Goal: Task Accomplishment & Management: Manage account settings

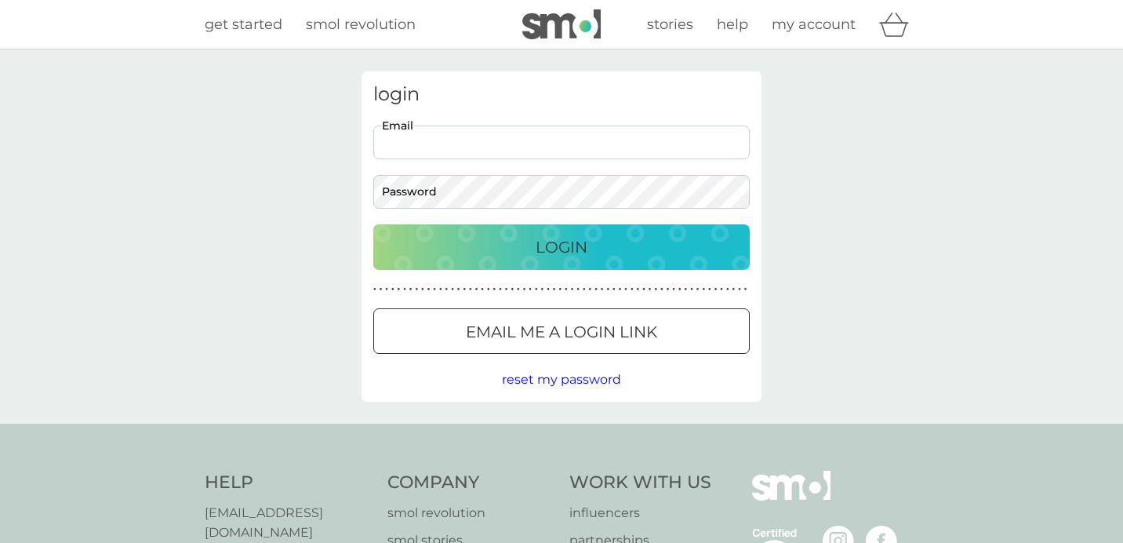
click at [412, 142] on input "Email" at bounding box center [561, 143] width 377 height 34
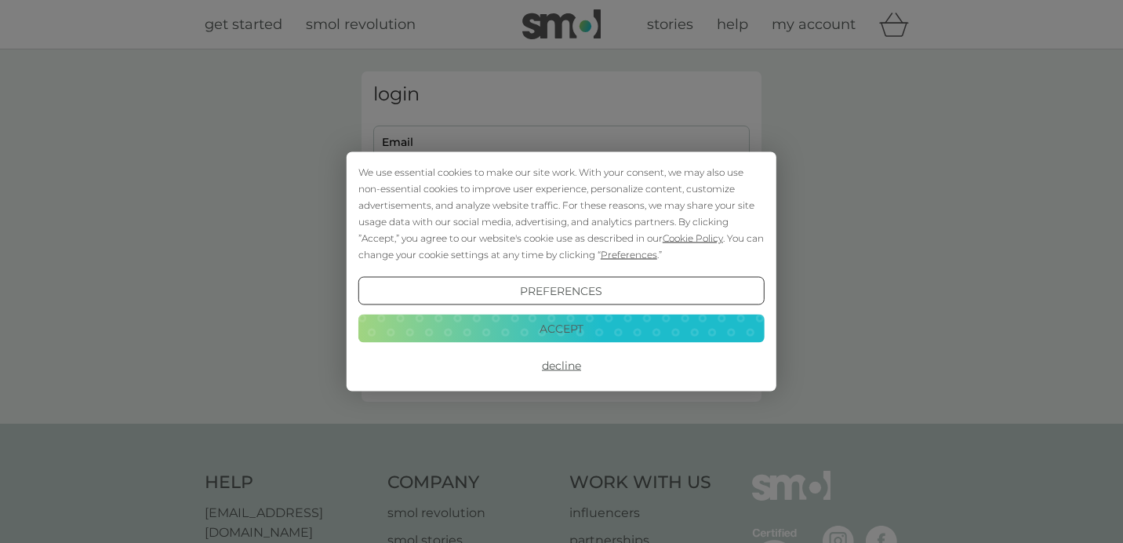
click at [478, 326] on button "Accept" at bounding box center [561, 328] width 406 height 28
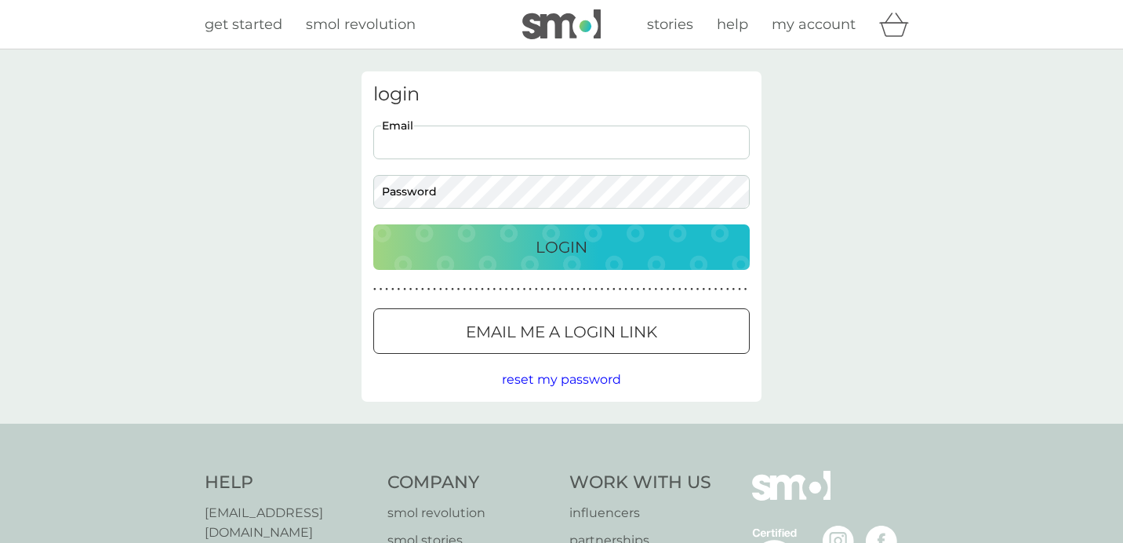
click at [419, 144] on input "Email" at bounding box center [561, 143] width 377 height 34
type input "[EMAIL_ADDRESS][DOMAIN_NAME]"
click at [373, 224] on button "Login" at bounding box center [561, 246] width 377 height 45
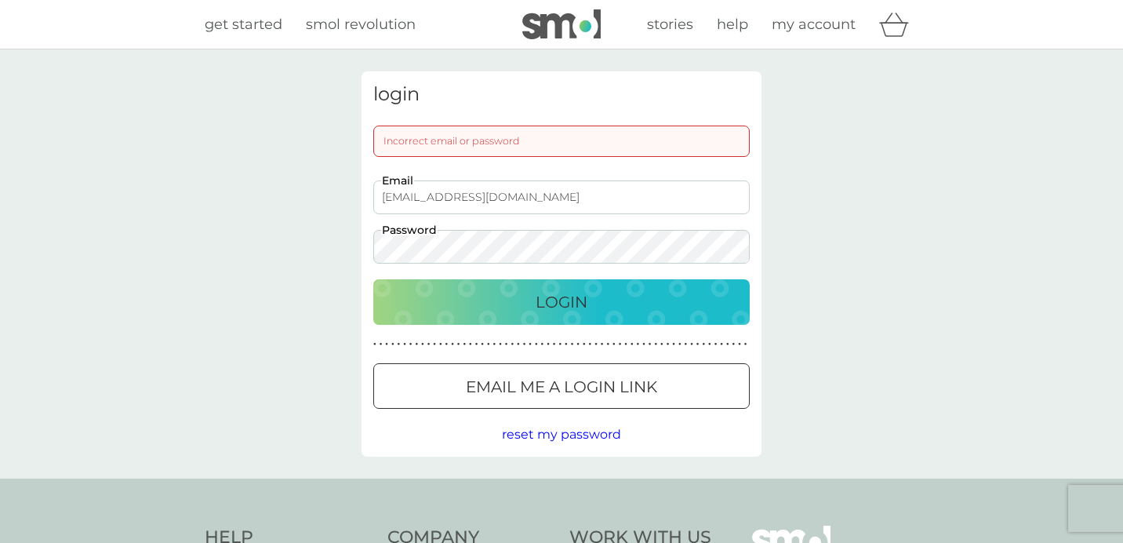
click at [373, 279] on button "Login" at bounding box center [561, 301] width 377 height 45
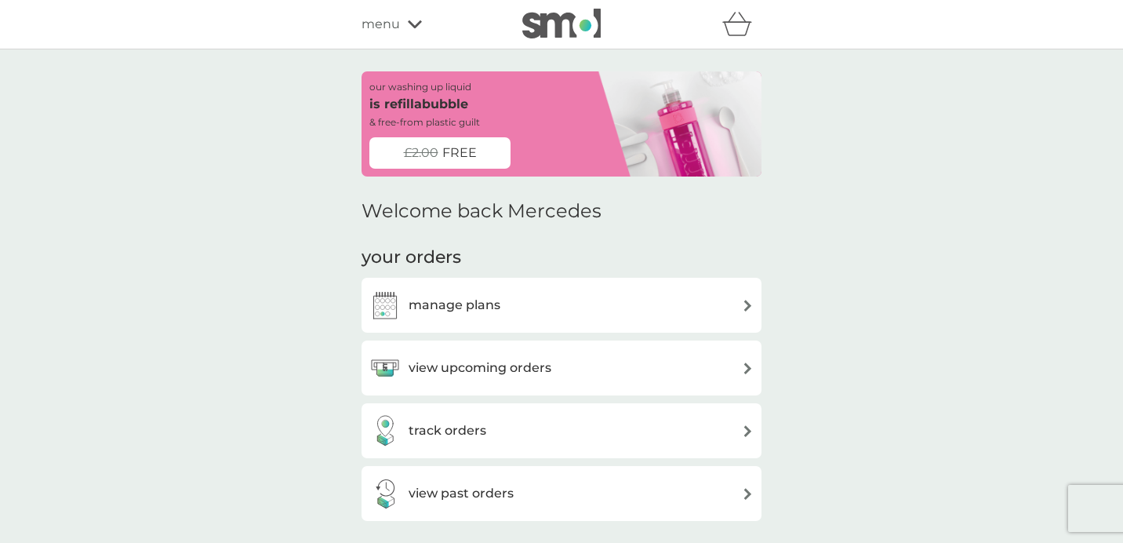
click at [497, 299] on h3 "manage plans" at bounding box center [455, 305] width 92 height 20
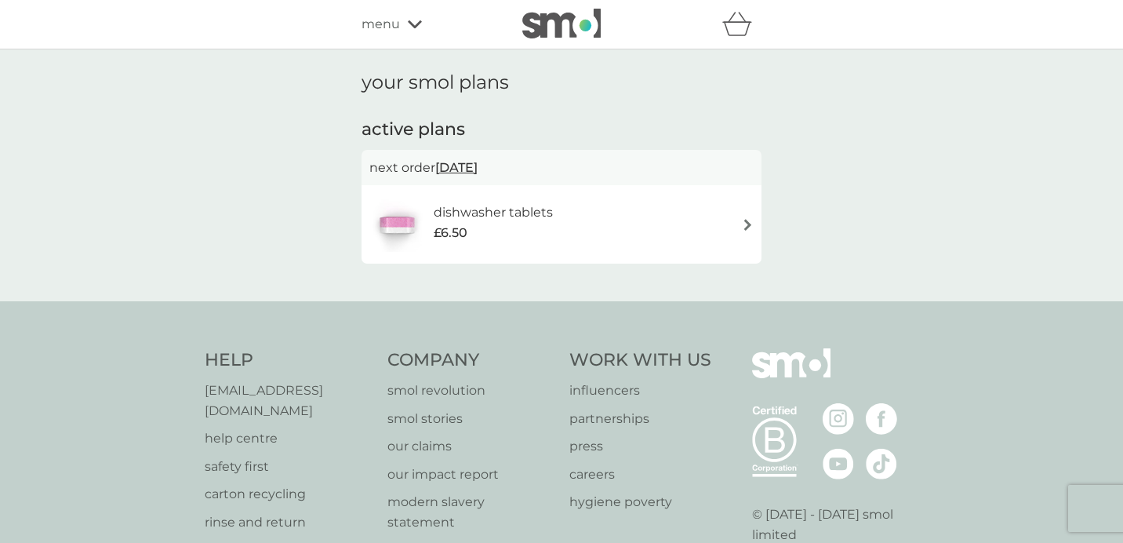
click at [412, 16] on div "menu" at bounding box center [428, 24] width 133 height 20
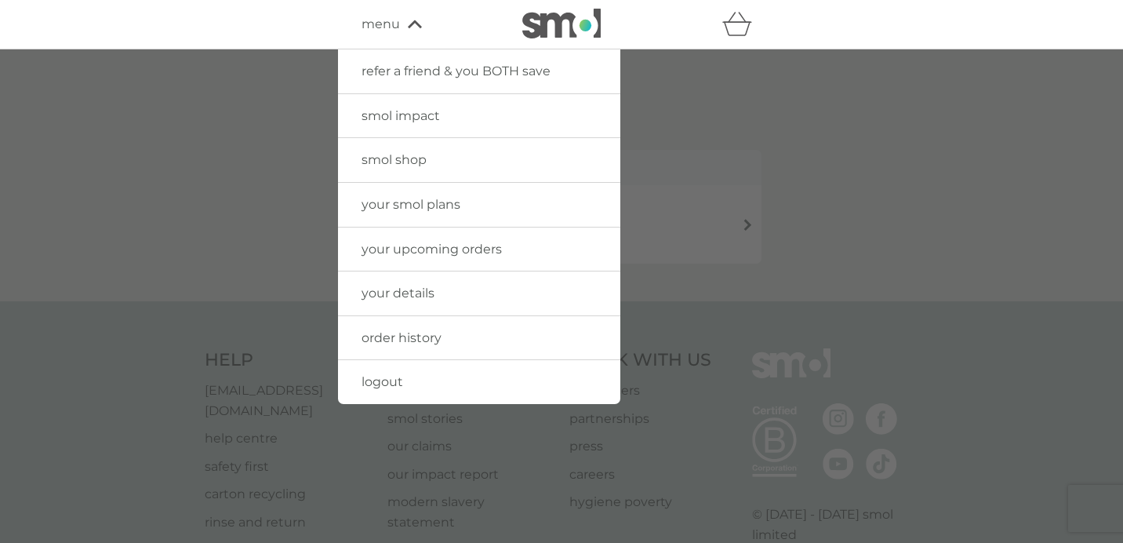
click at [266, 242] on div at bounding box center [561, 320] width 1123 height 543
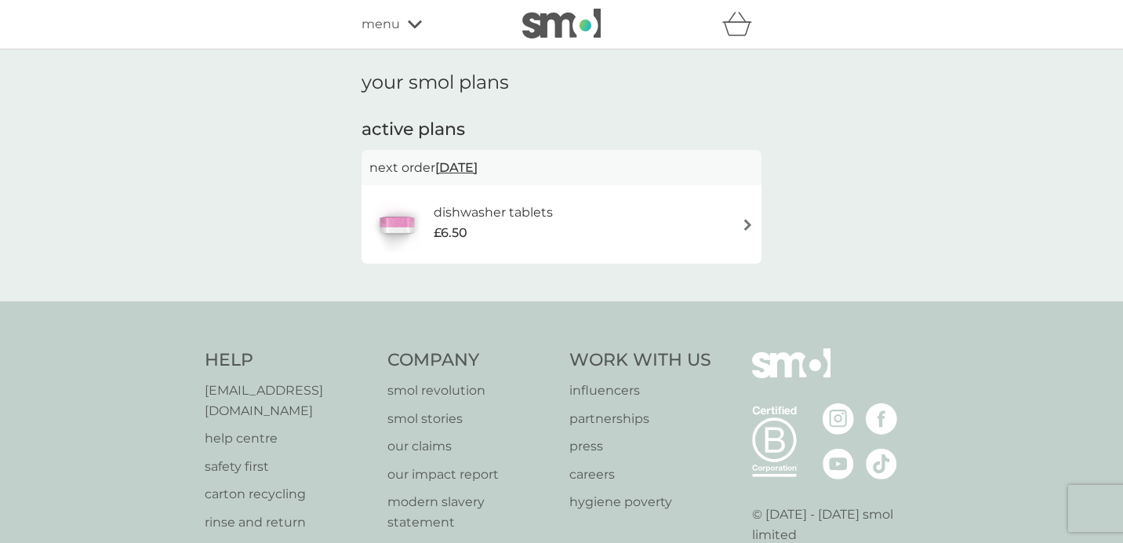
click at [562, 30] on img at bounding box center [561, 24] width 78 height 30
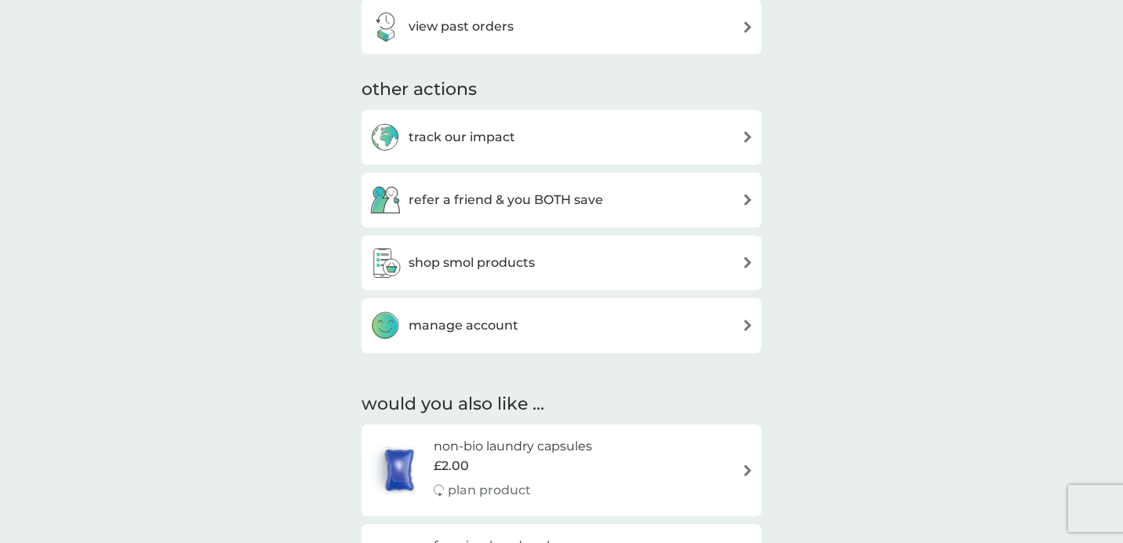
scroll to position [494, 0]
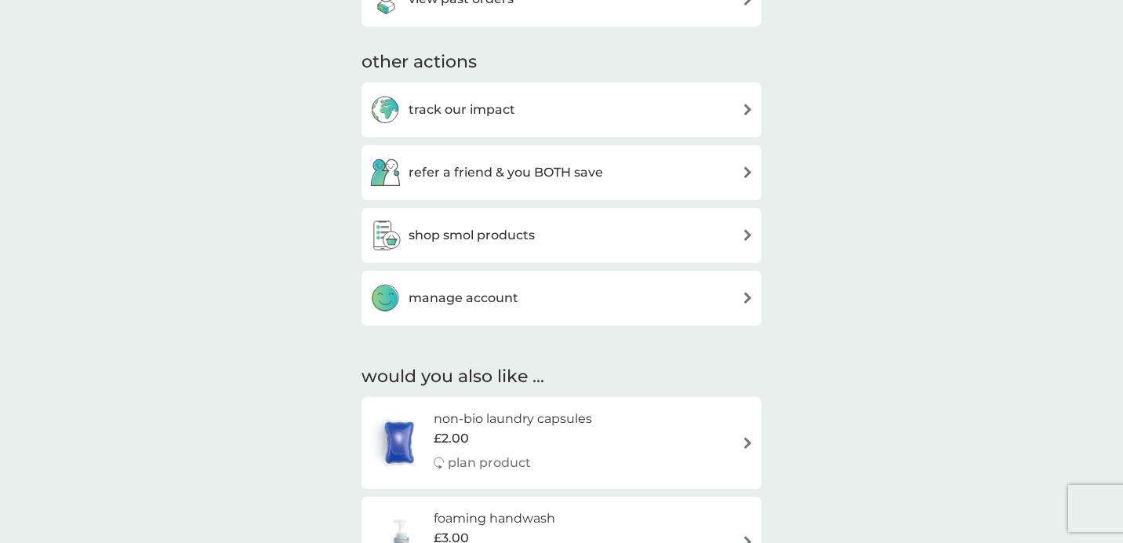
click at [446, 297] on h3 "manage account" at bounding box center [464, 298] width 110 height 20
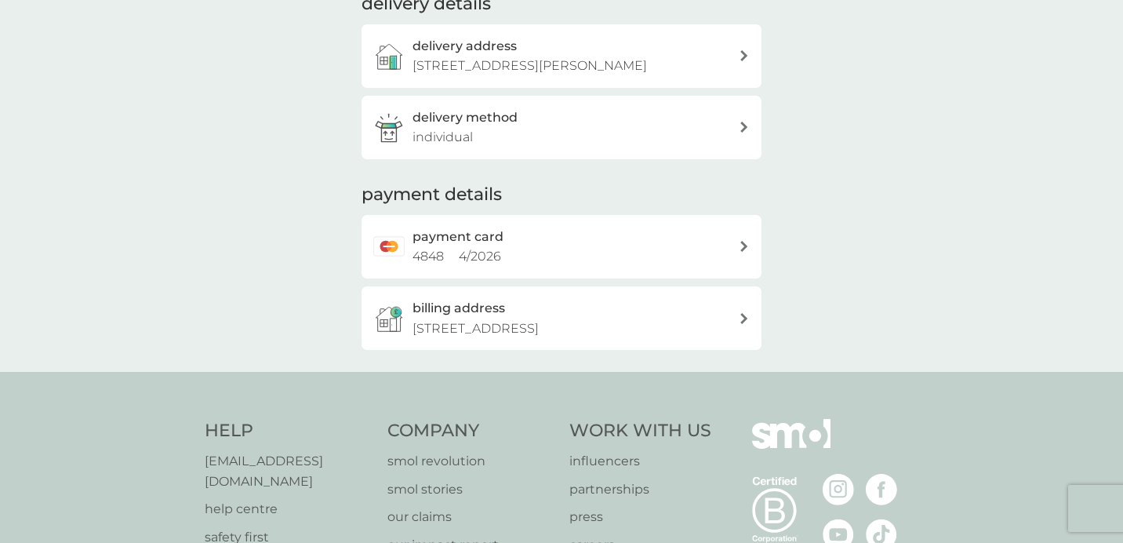
scroll to position [273, 0]
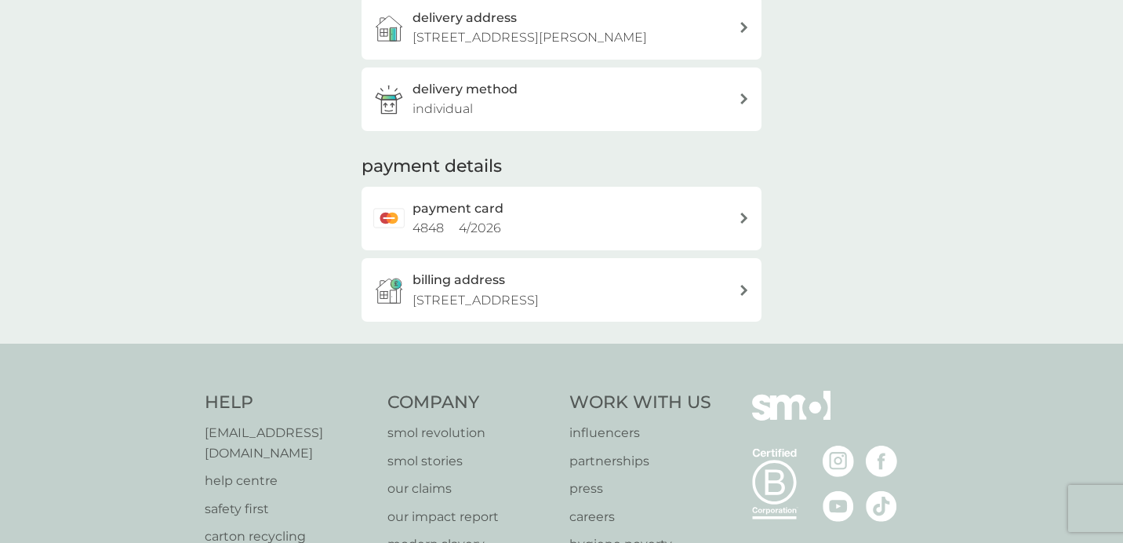
click at [536, 214] on div "payment card 4848 4 / 2026" at bounding box center [576, 218] width 326 height 40
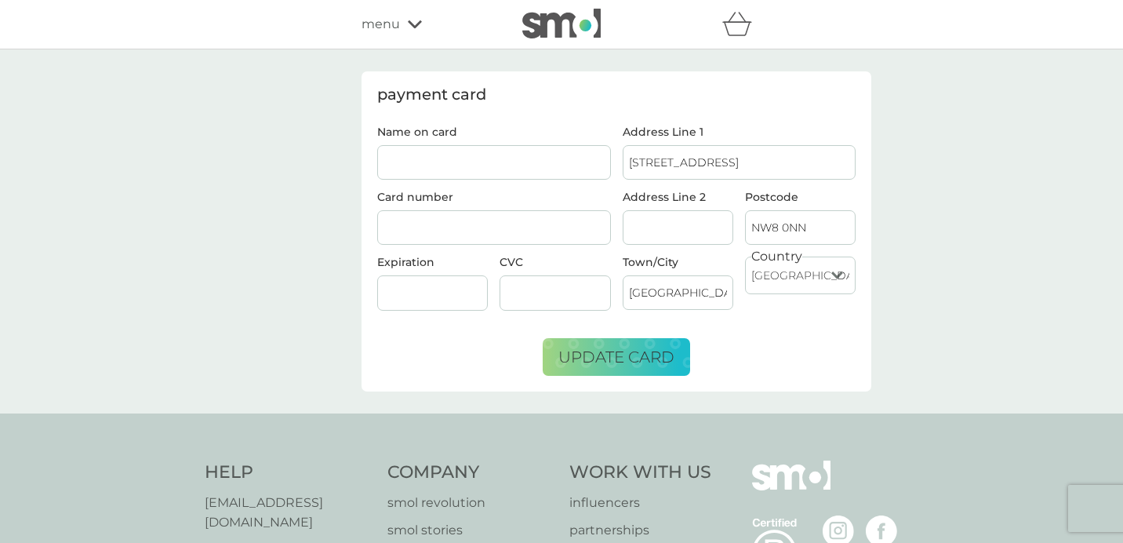
click at [393, 175] on input "Name on card" at bounding box center [494, 162] width 234 height 35
click at [683, 168] on input "19 Marlborough Hill" at bounding box center [740, 162] width 234 height 35
click at [431, 162] on input "Name on card" at bounding box center [494, 162] width 234 height 35
type input "M ROZA ENRIQUEZ"
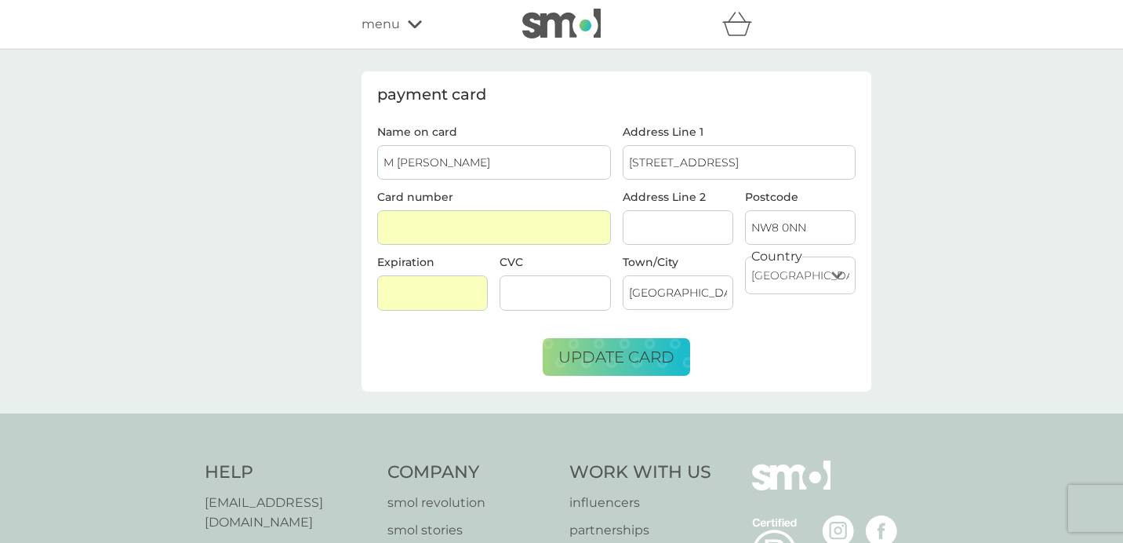
click at [665, 161] on input "19 Marlborough Hill" at bounding box center [740, 162] width 234 height 35
drag, startPoint x: 748, startPoint y: 161, endPoint x: 573, endPoint y: 160, distance: 174.1
click at [573, 160] on div "Name on card M ROZA ENRIQUEZ Card number Expiration CVC Address Line 1 19 Marlb…" at bounding box center [617, 224] width 490 height 197
type input "21 Donaldson Road"
click at [764, 226] on input "NW8 0NN" at bounding box center [800, 227] width 111 height 35
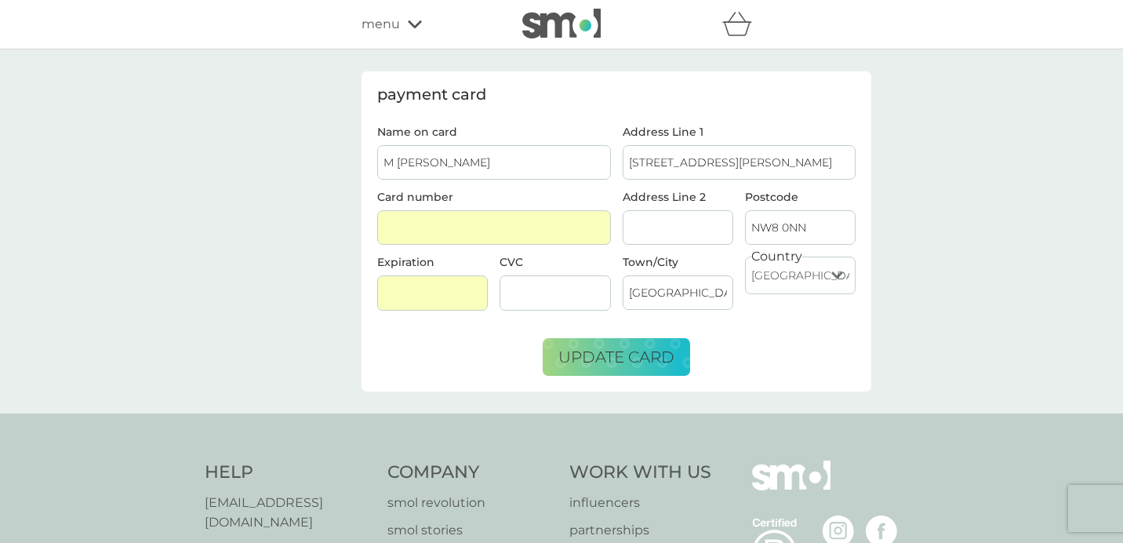
click at [783, 226] on input "NW8 0NN" at bounding box center [800, 227] width 111 height 35
click at [789, 227] on input "NW6 0NN" at bounding box center [800, 227] width 111 height 35
click at [806, 230] on input "NW6 6NN" at bounding box center [800, 227] width 111 height 35
type input "NW6 6NE"
click at [700, 262] on label "Town/City" at bounding box center [678, 262] width 111 height 11
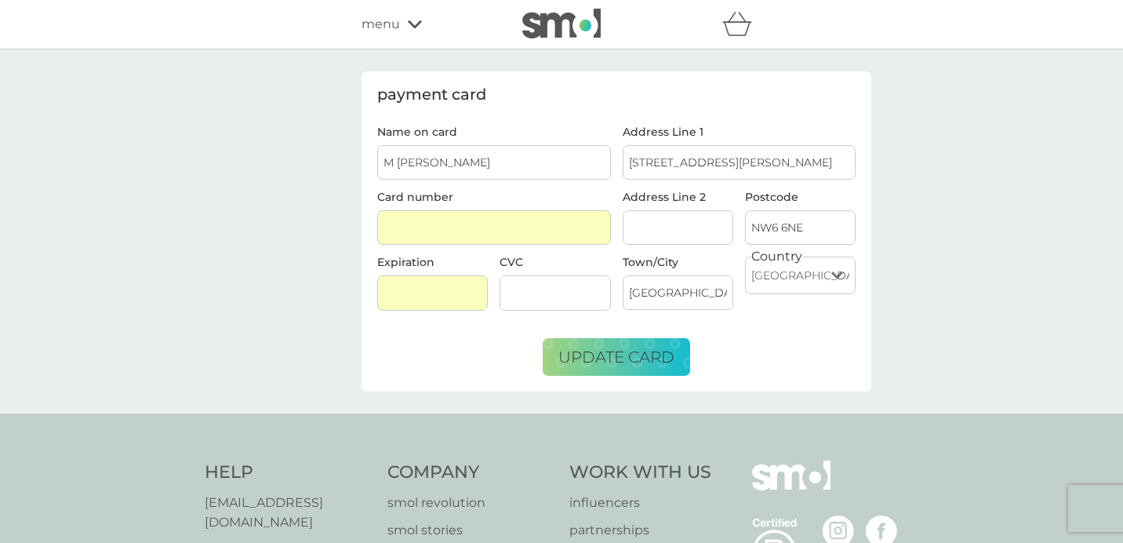
click at [700, 275] on input "London" at bounding box center [678, 292] width 111 height 35
click at [612, 352] on span "update card" at bounding box center [617, 356] width 116 height 19
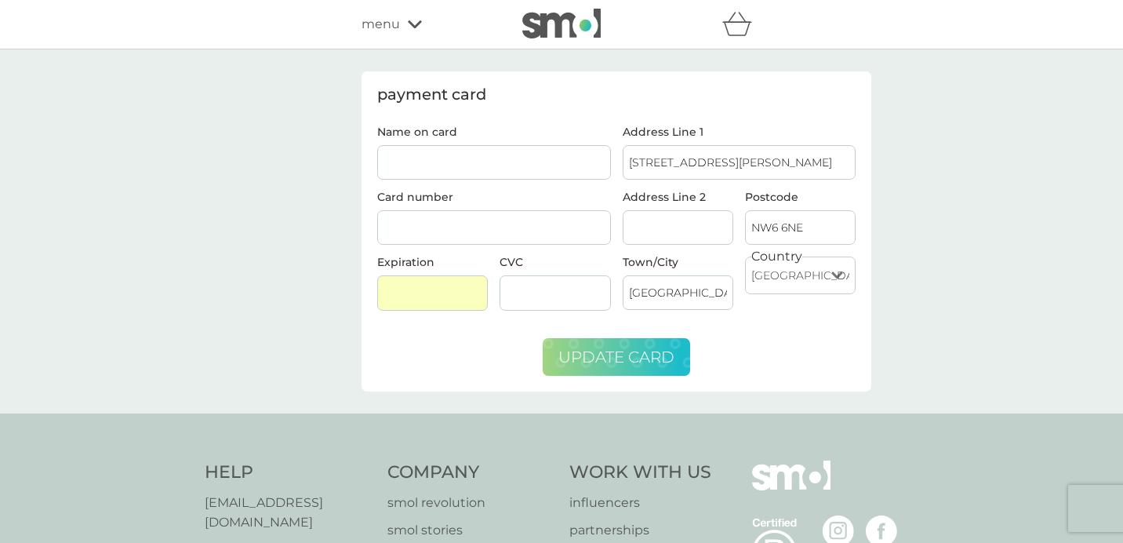
click at [384, 24] on span "menu" at bounding box center [381, 24] width 38 height 20
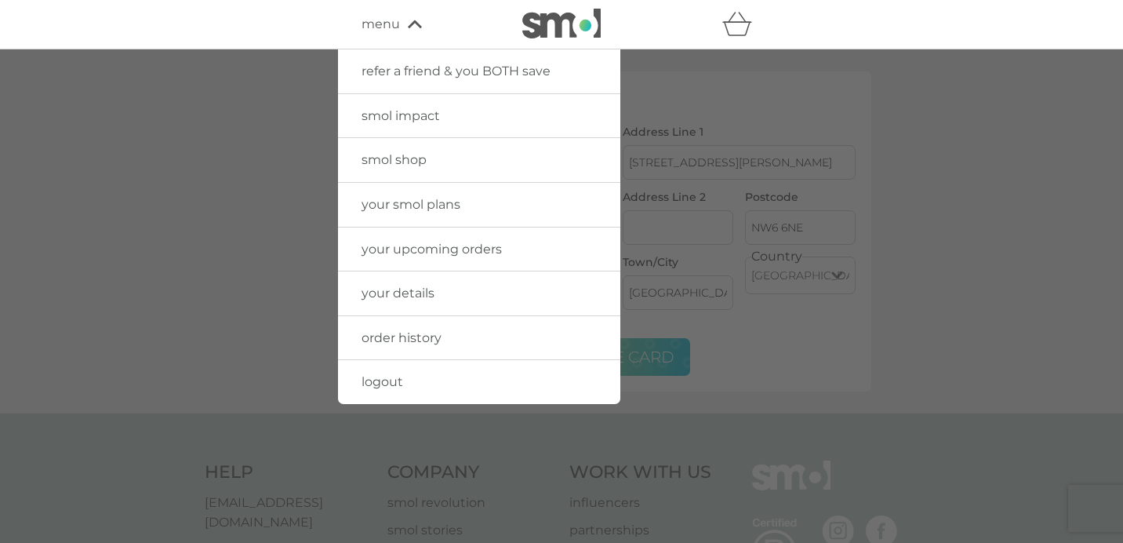
click at [390, 159] on span "smol shop" at bounding box center [394, 159] width 65 height 15
